Goal: Task Accomplishment & Management: Use online tool/utility

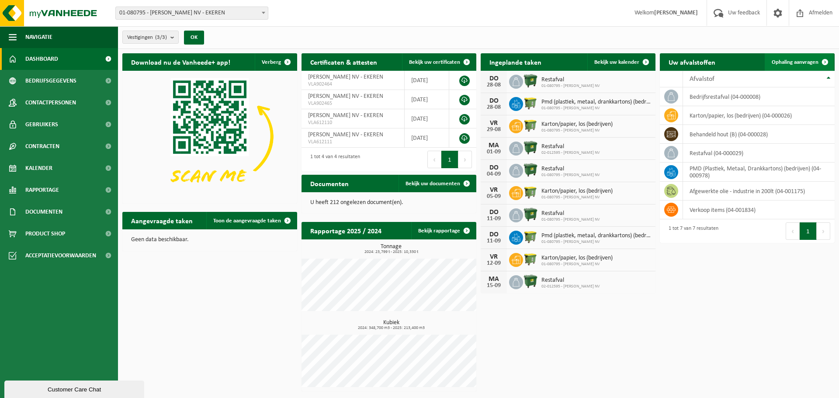
click at [804, 64] on span "Ophaling aanvragen" at bounding box center [795, 62] width 47 height 6
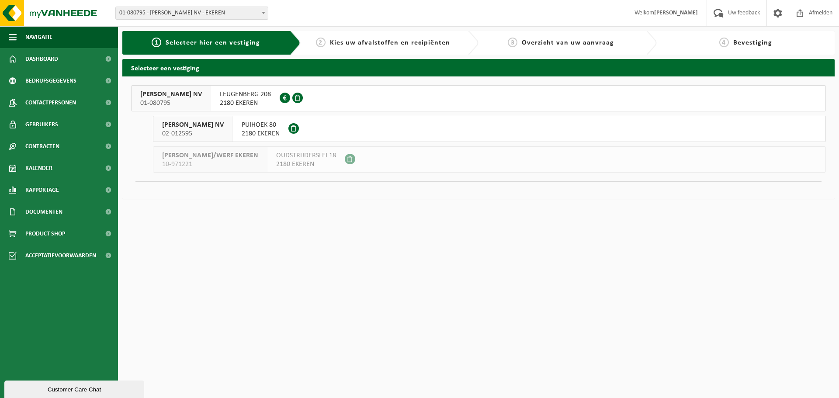
click at [189, 99] on span "01-080795" at bounding box center [171, 103] width 62 height 9
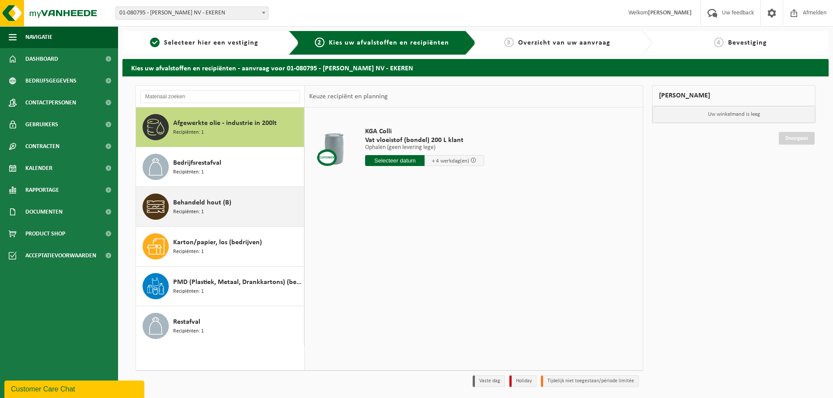
click at [199, 204] on span "Behandeld hout (B)" at bounding box center [202, 203] width 58 height 10
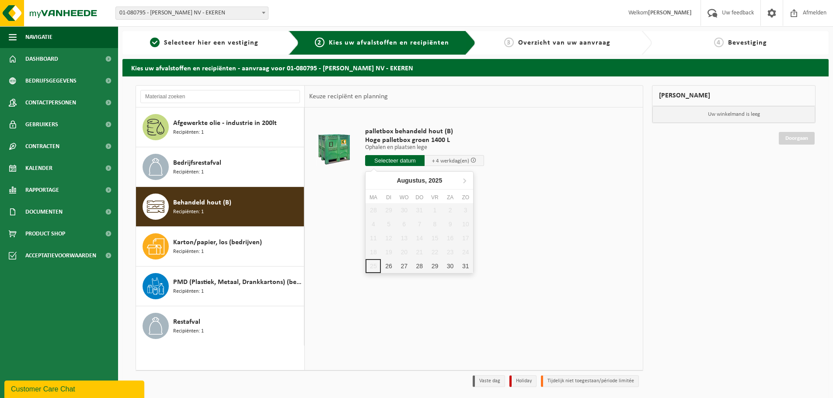
click at [404, 163] on input "text" at bounding box center [394, 160] width 59 height 11
click at [463, 183] on icon at bounding box center [464, 181] width 14 height 14
click at [374, 210] on div "1" at bounding box center [372, 210] width 15 height 14
type input "Van 2025-09-01"
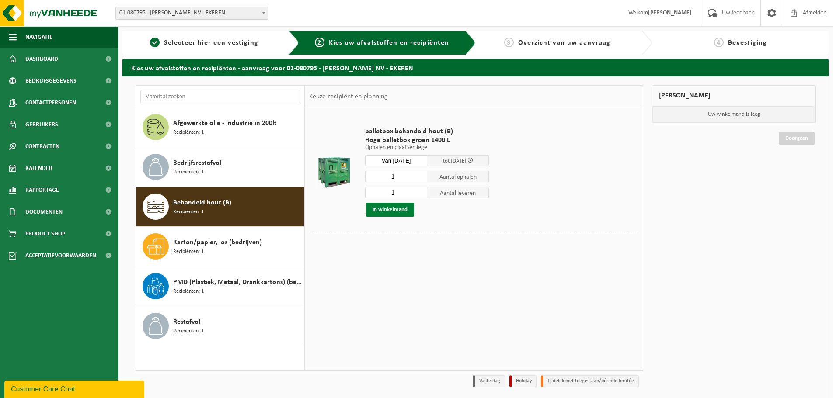
click at [383, 212] on button "In winkelmand" at bounding box center [390, 210] width 48 height 14
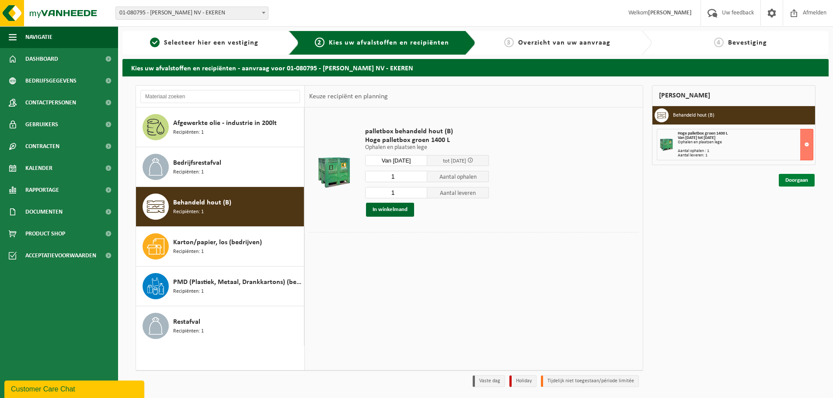
click at [799, 182] on link "Doorgaan" at bounding box center [796, 180] width 36 height 13
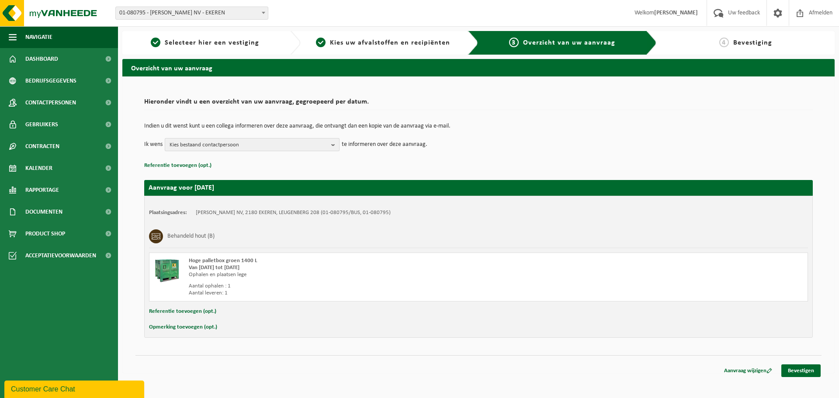
click at [334, 146] on b "button" at bounding box center [335, 145] width 8 height 12
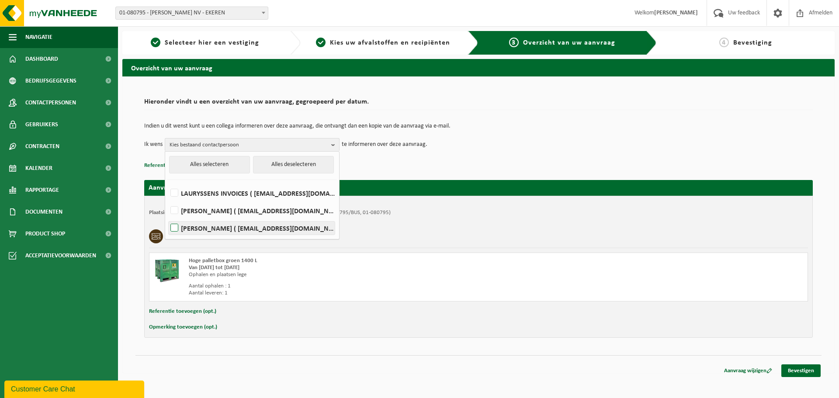
click at [261, 225] on label "Jos Kortleven ( jos@lauryssens.be )" at bounding box center [252, 228] width 166 height 13
click at [167, 217] on input "Jos Kortleven ( jos@lauryssens.be )" at bounding box center [167, 217] width 0 height 0
click at [263, 229] on label "Jos Kortleven ( jos@lauryssens.be )" at bounding box center [252, 228] width 166 height 13
click at [167, 217] on input "Jos Kortleven ( jos@lauryssens.be )" at bounding box center [167, 217] width 0 height 0
click at [262, 228] on label "Jos Kortleven ( jos@lauryssens.be )" at bounding box center [252, 228] width 166 height 13
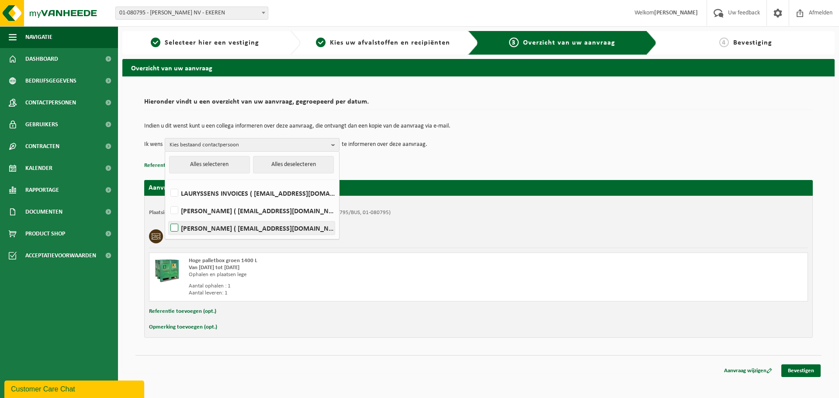
click at [167, 217] on input "Jos Kortleven ( jos@lauryssens.be )" at bounding box center [167, 217] width 0 height 0
checkbox input "true"
click at [511, 220] on div "Plaatsingsadres: DANNY LAURYSSENS NV, 2180 EKEREN, LEUGENBERG 208 (01-080795/BU…" at bounding box center [478, 267] width 669 height 142
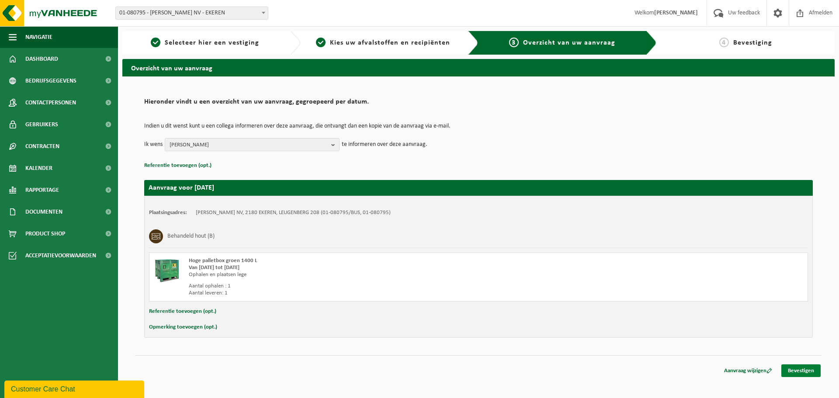
click at [801, 372] on link "Bevestigen" at bounding box center [800, 371] width 39 height 13
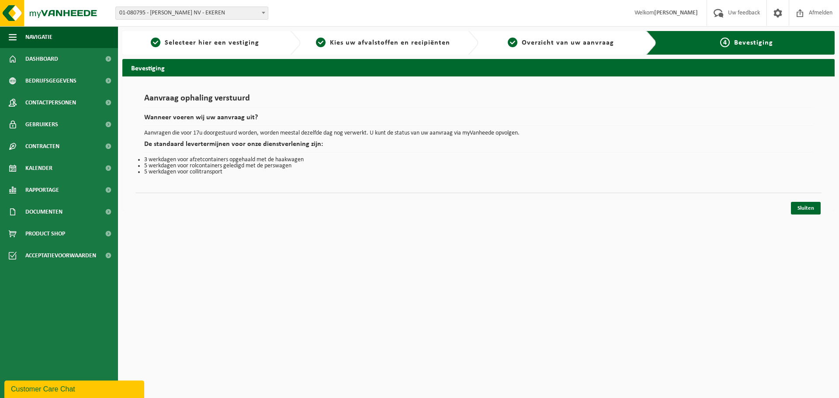
click at [812, 201] on div "Sluiten" at bounding box center [478, 197] width 686 height 9
click at [810, 206] on link "Sluiten" at bounding box center [806, 208] width 30 height 13
